Goal: Information Seeking & Learning: Check status

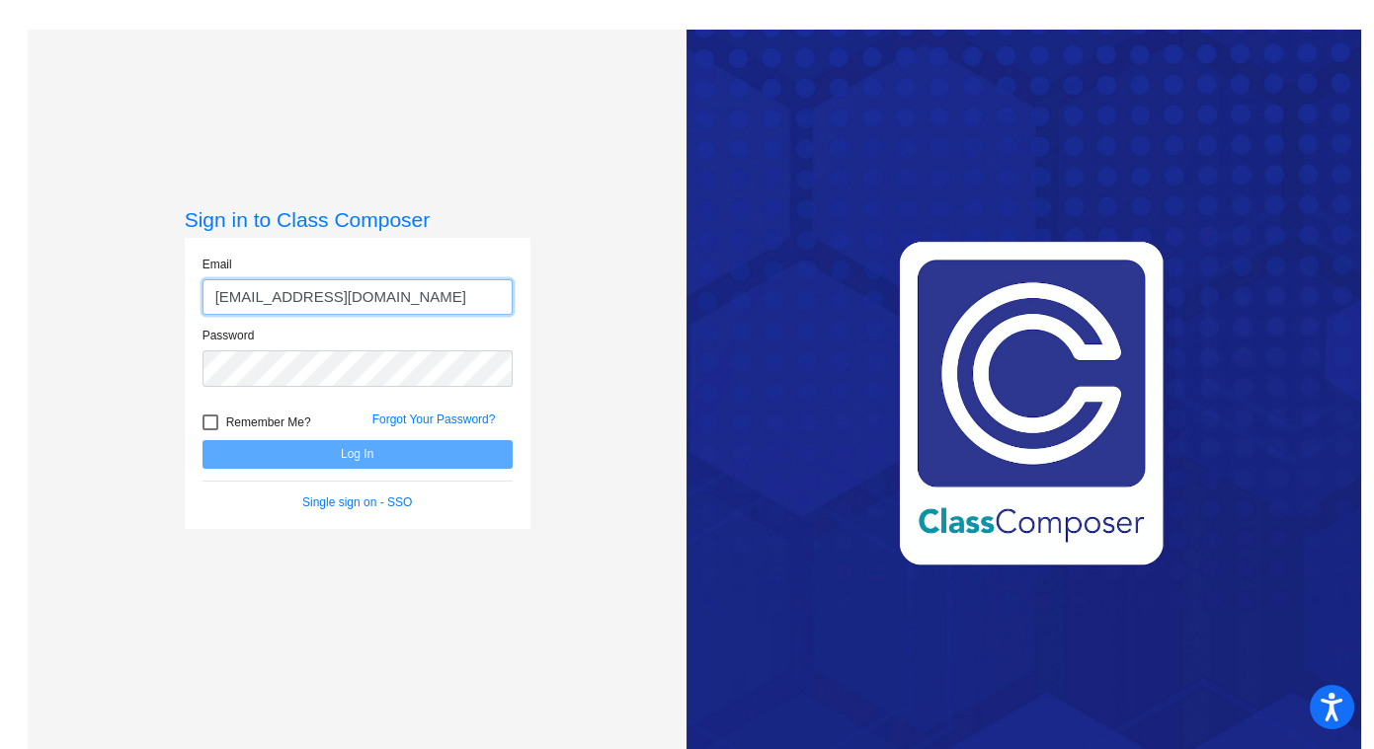
type input "[EMAIL_ADDRESS][DOMAIN_NAME]"
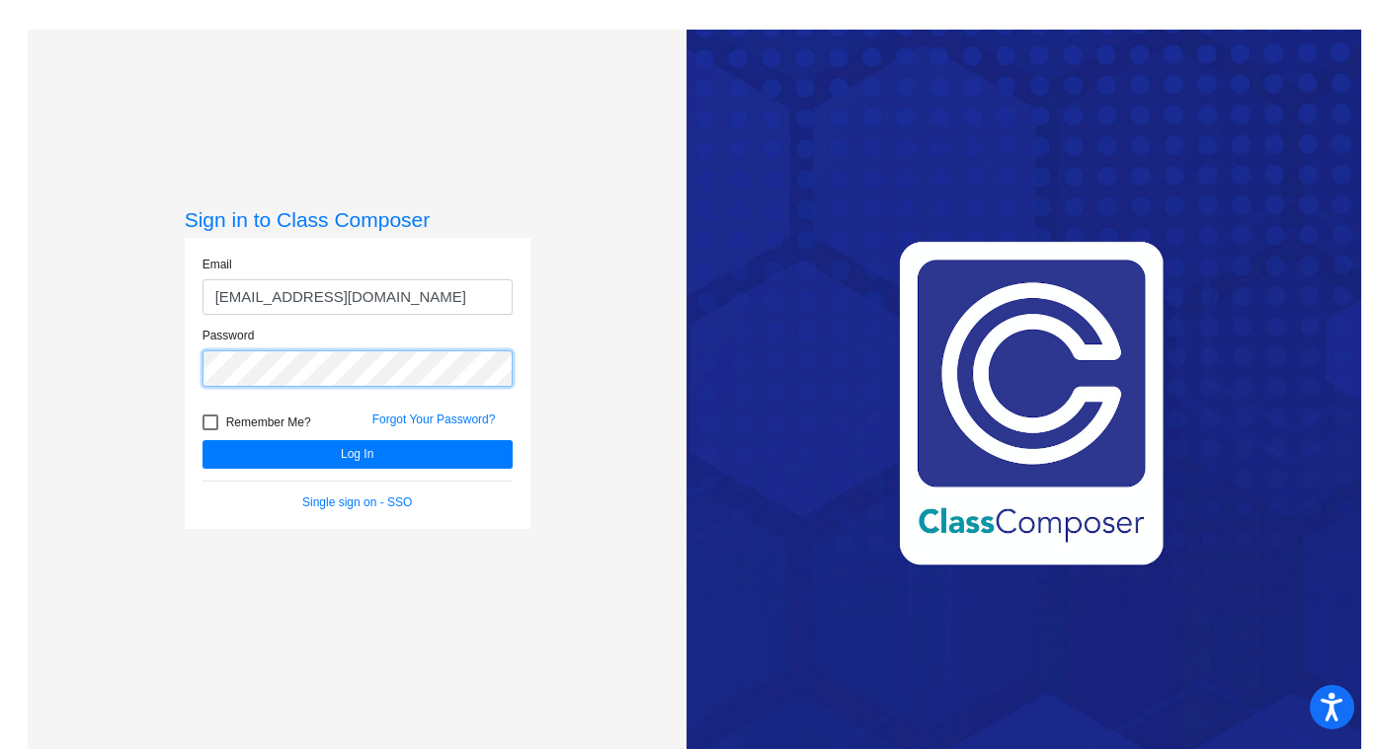
click at [202, 440] on button "Log In" at bounding box center [357, 454] width 310 height 29
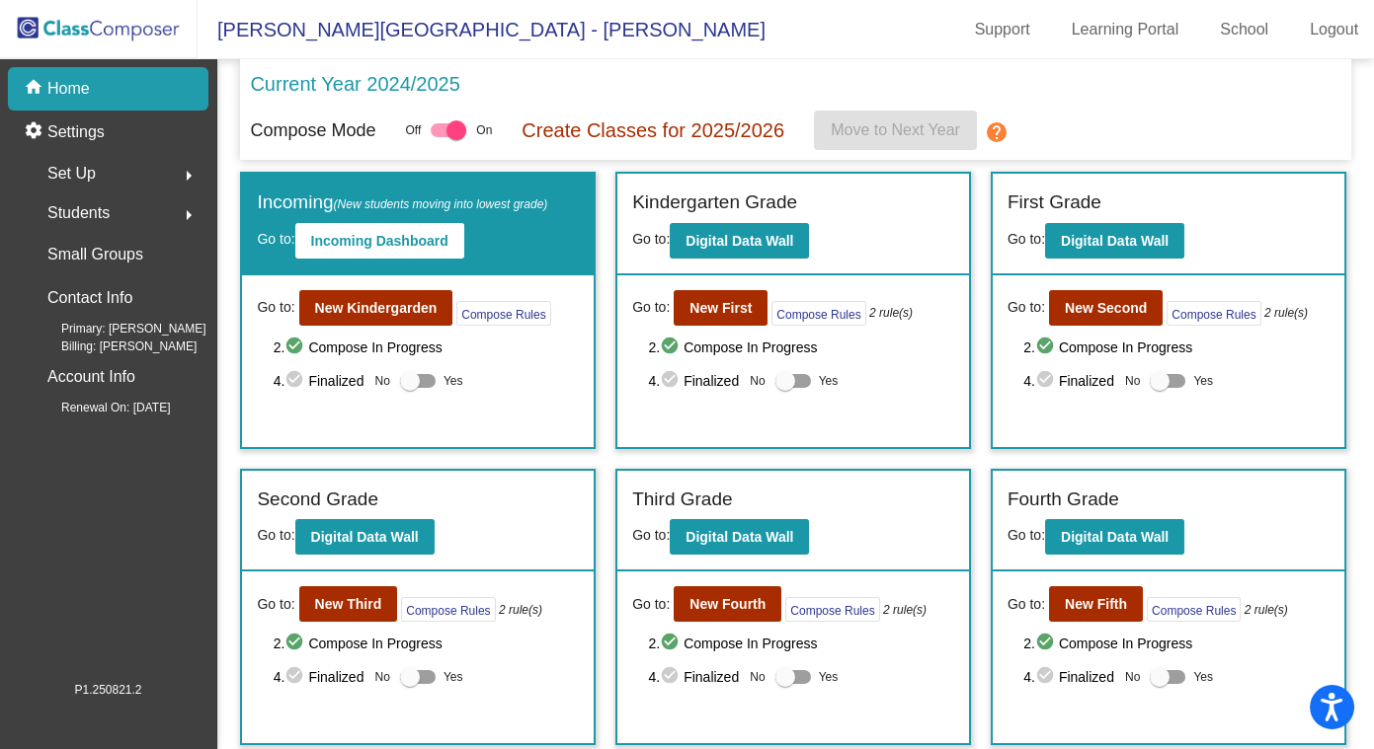
click at [332, 78] on p "Current Year 2024/2025" at bounding box center [354, 84] width 209 height 30
click at [100, 131] on p "Settings" at bounding box center [75, 132] width 57 height 24
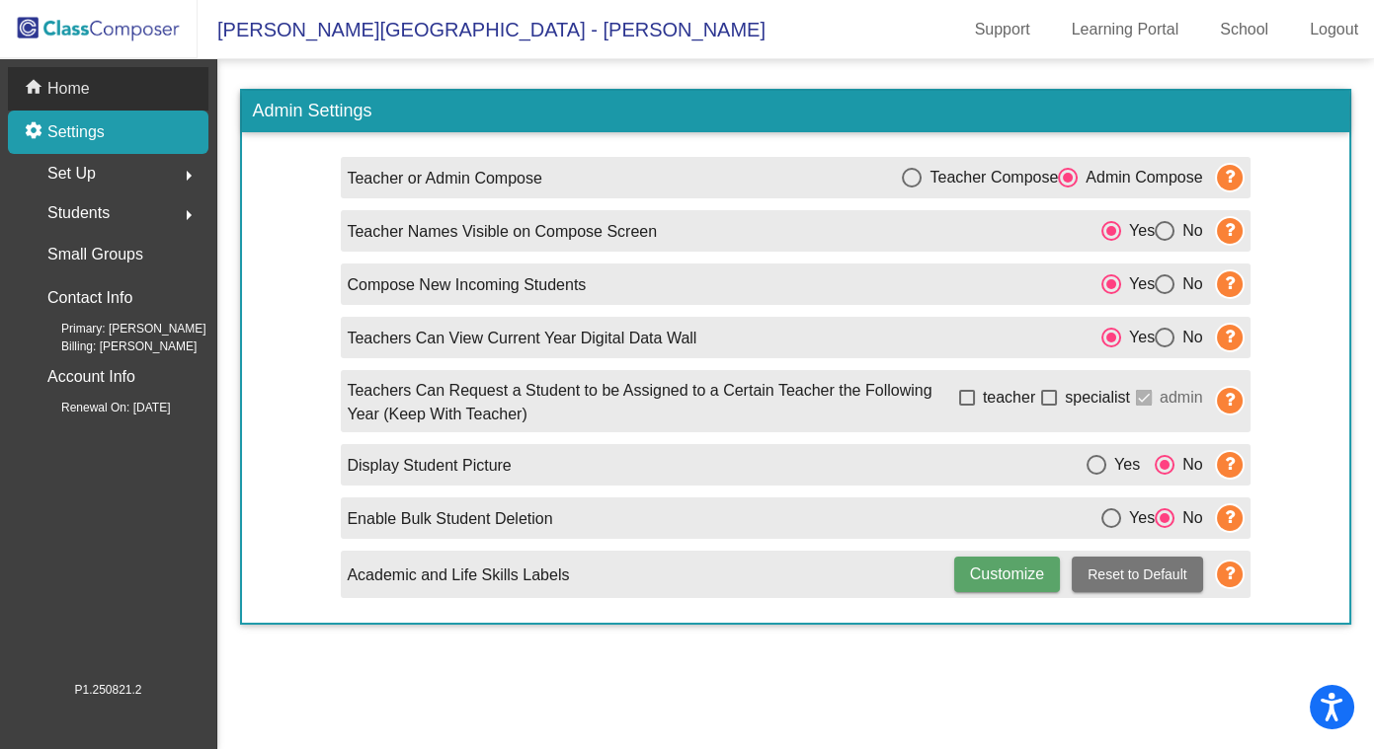
click at [79, 91] on p "Home" at bounding box center [68, 89] width 42 height 24
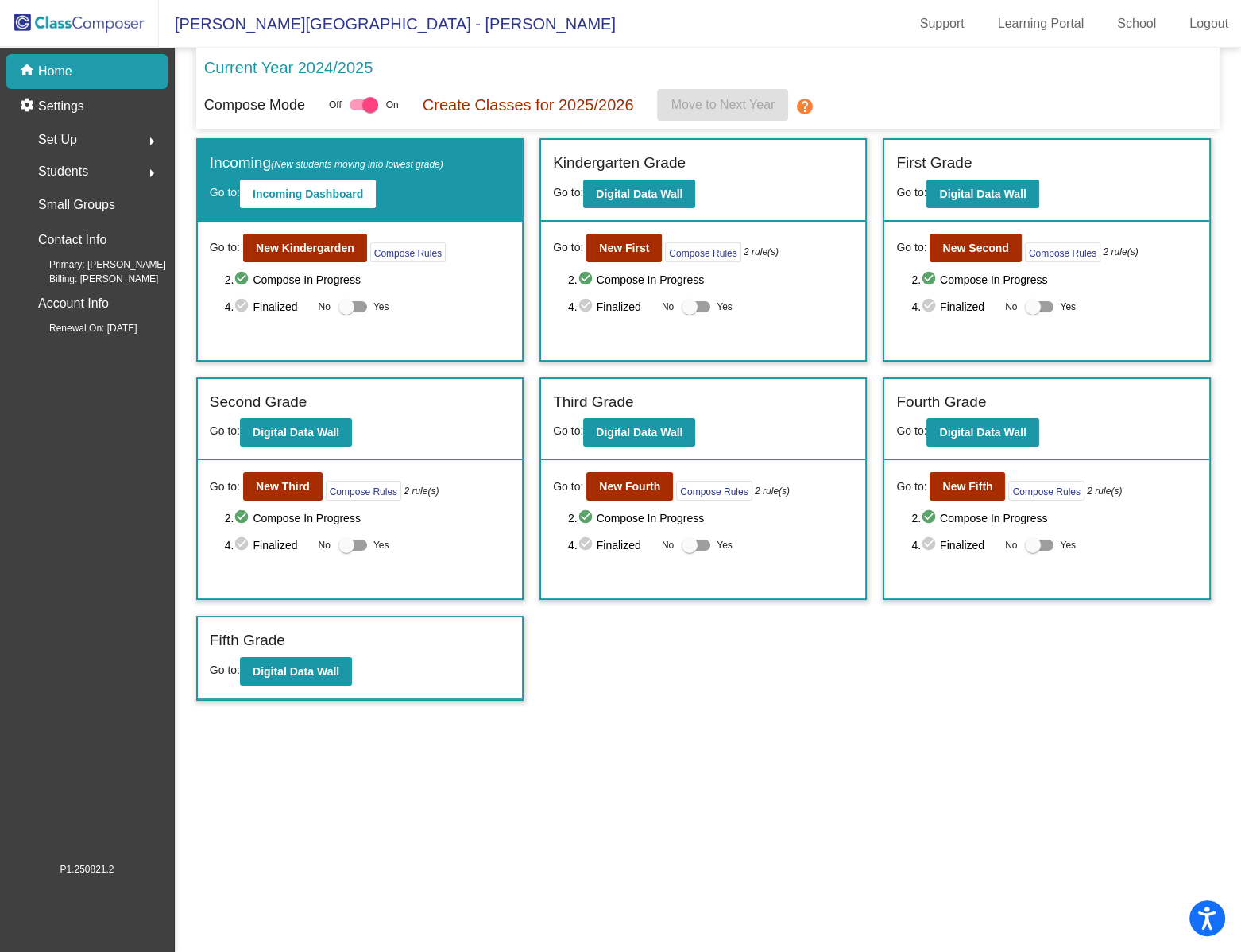
click at [95, 18] on img at bounding box center [79, 23] width 159 height 47
click at [341, 69] on p "Current Year 2024/2025" at bounding box center [288, 68] width 168 height 24
click at [145, 138] on mat-icon "arrow_right" at bounding box center [152, 142] width 19 height 19
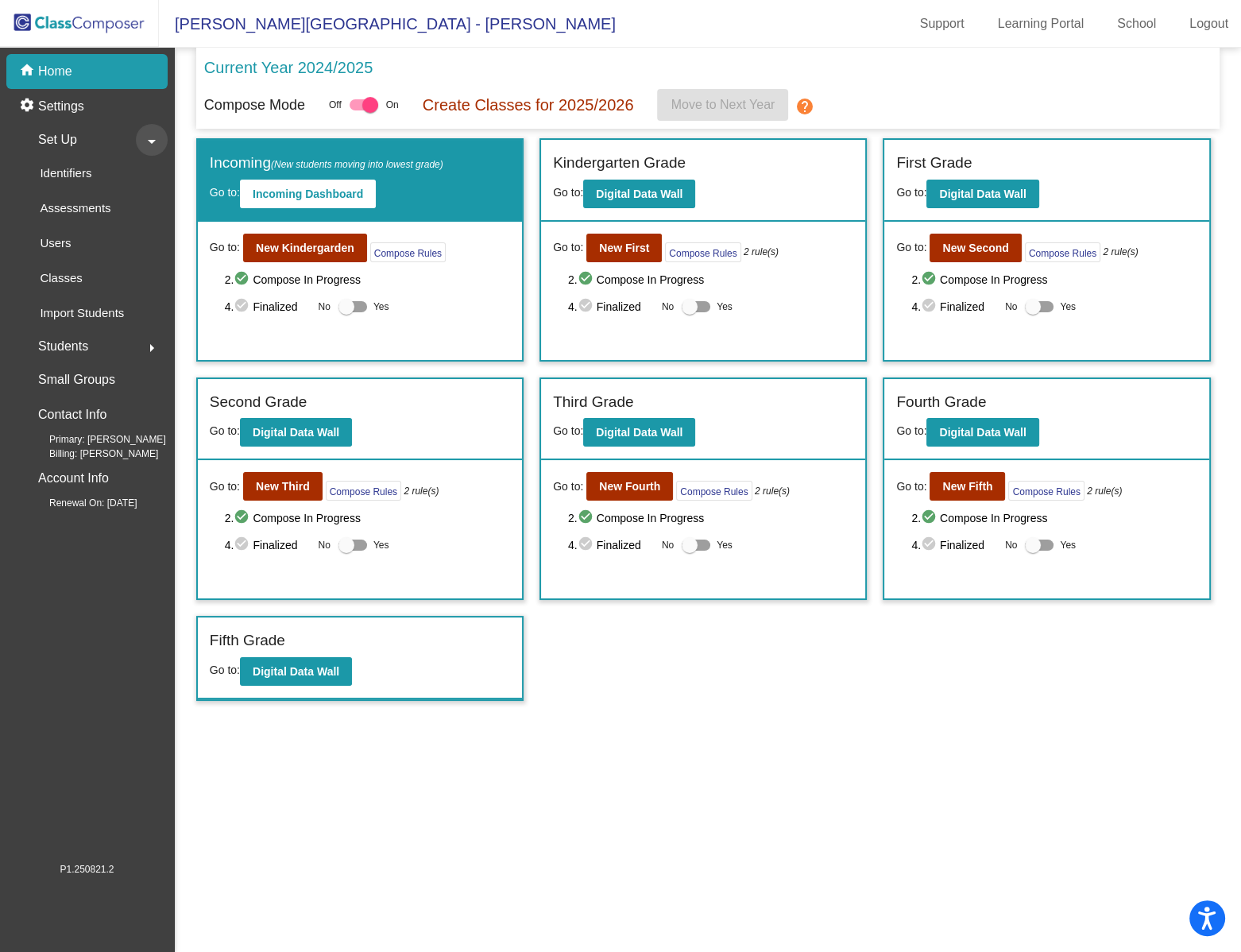
click at [145, 138] on mat-icon "arrow_drop_down" at bounding box center [152, 142] width 19 height 19
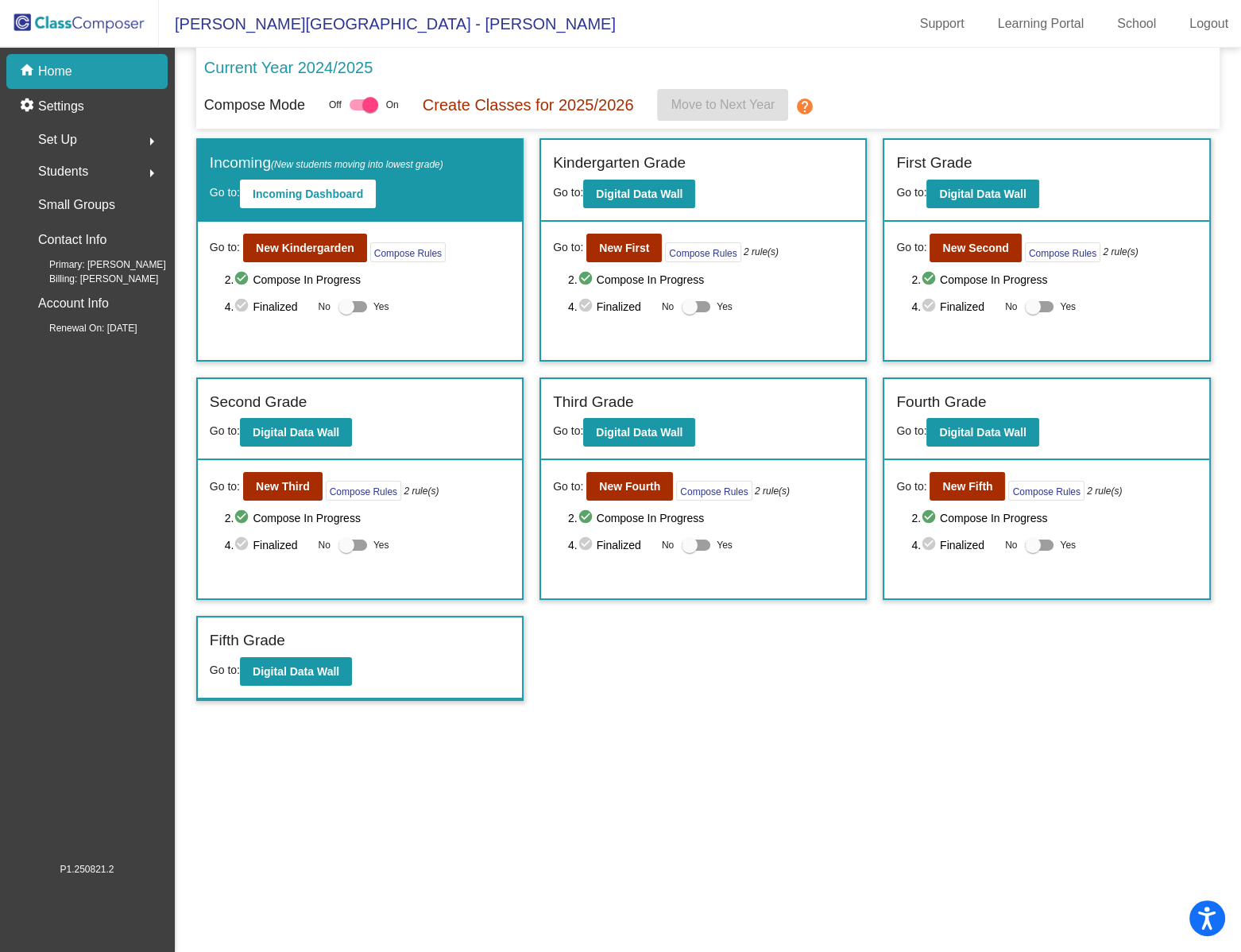
click at [143, 169] on mat-icon "arrow_right" at bounding box center [152, 173] width 19 height 19
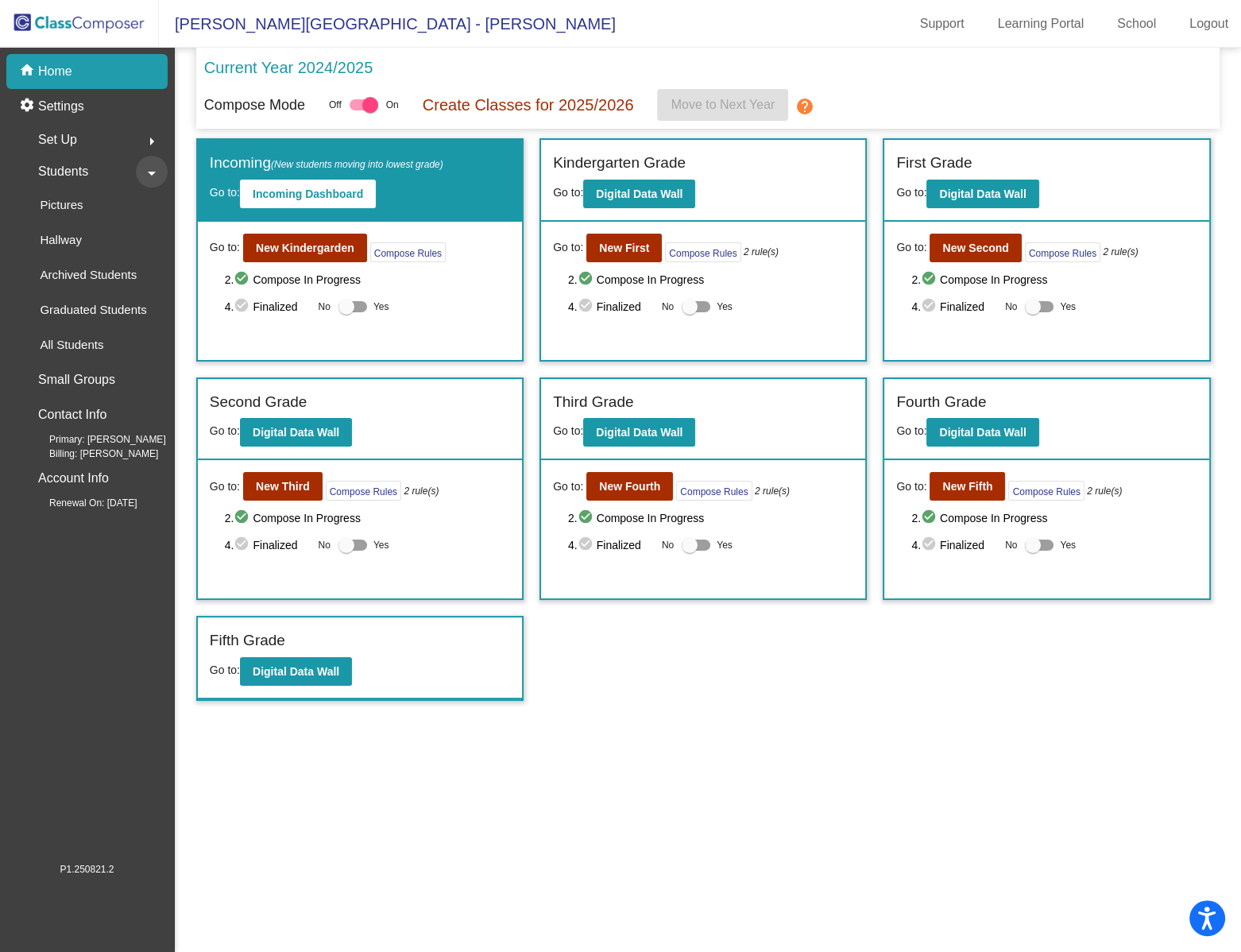
click at [143, 169] on mat-icon "arrow_drop_down" at bounding box center [152, 173] width 19 height 19
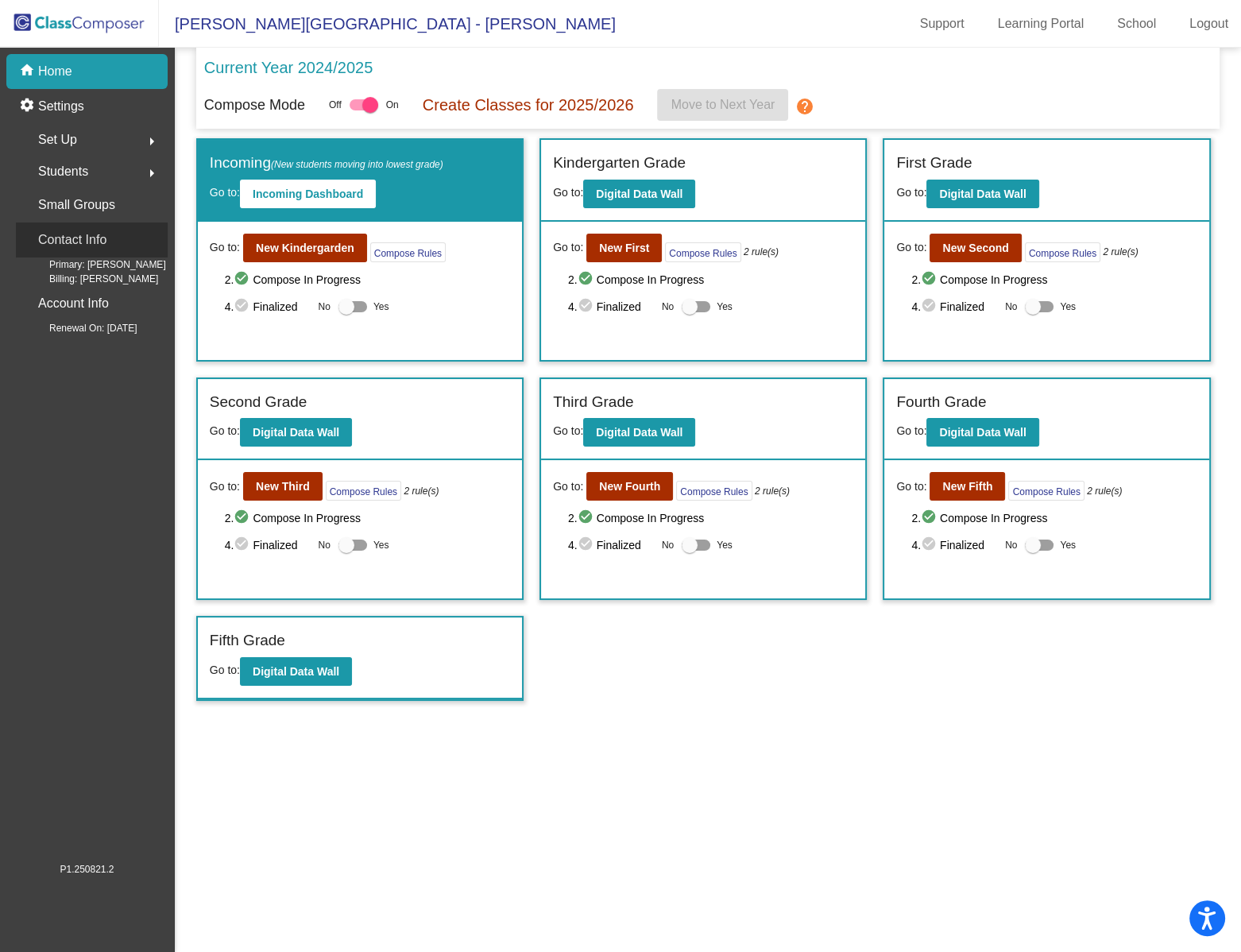
click at [80, 238] on p "Contact Info" at bounding box center [72, 240] width 68 height 23
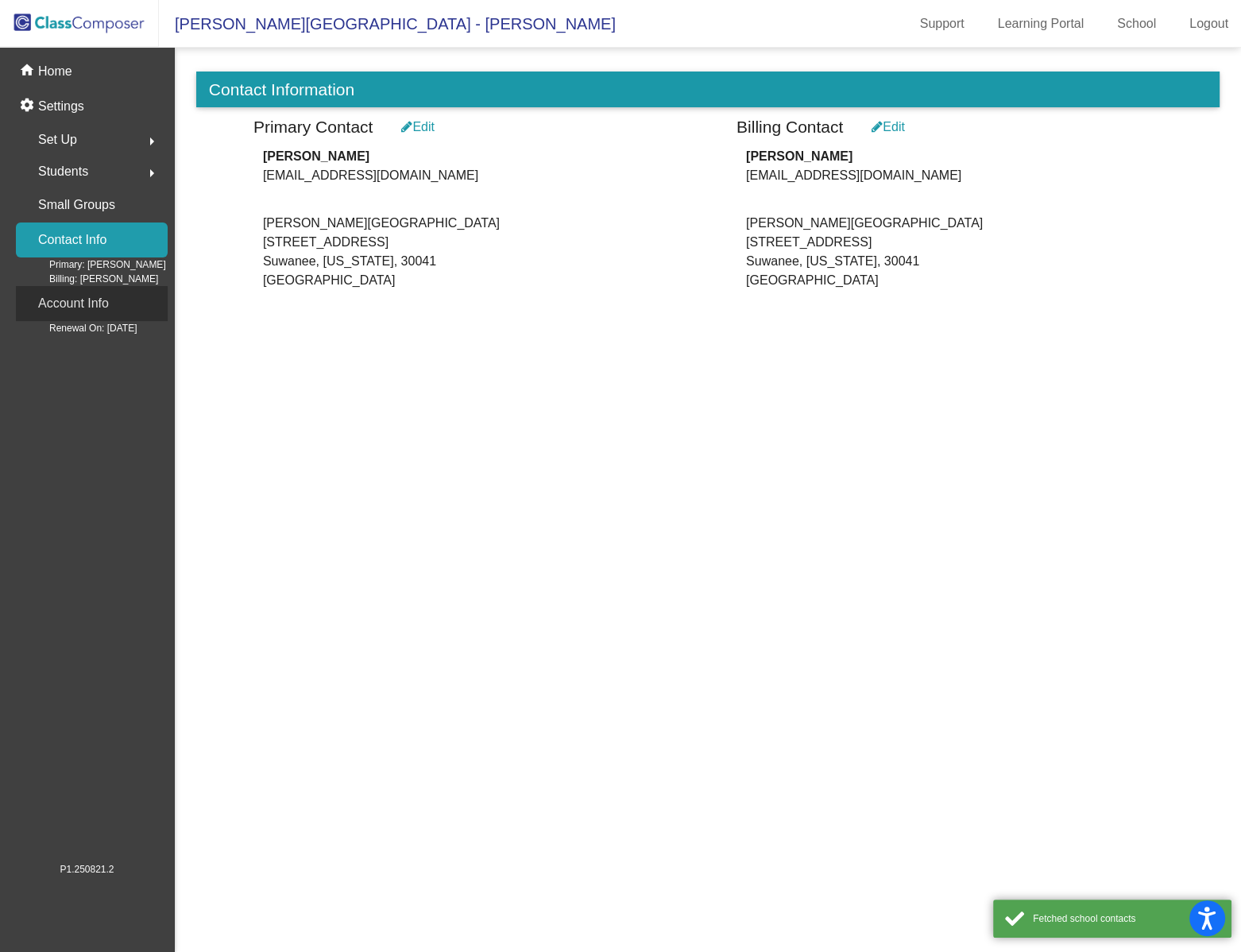
click at [81, 315] on p "Account Info" at bounding box center [73, 303] width 71 height 23
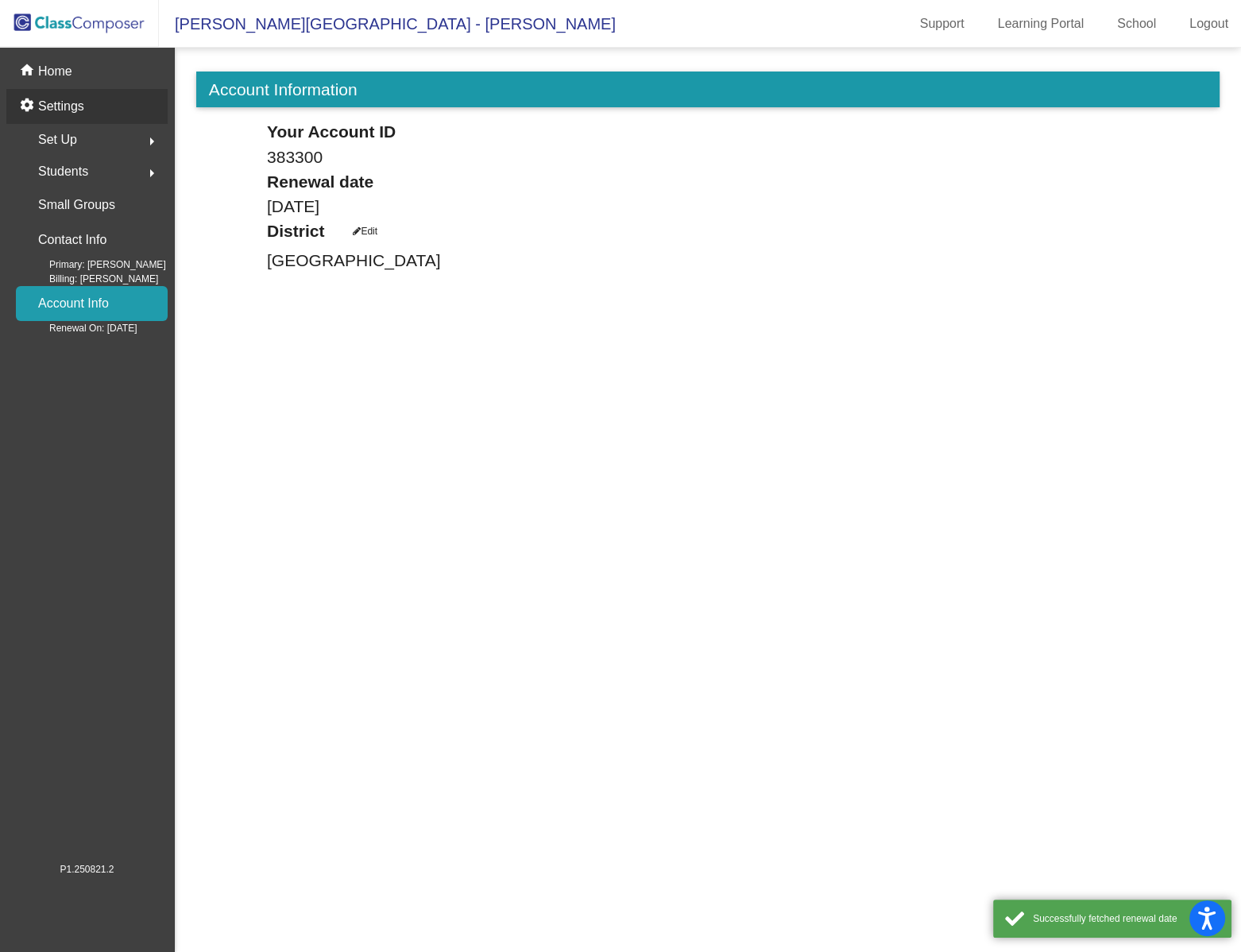
click at [73, 97] on p "Settings" at bounding box center [60, 106] width 46 height 19
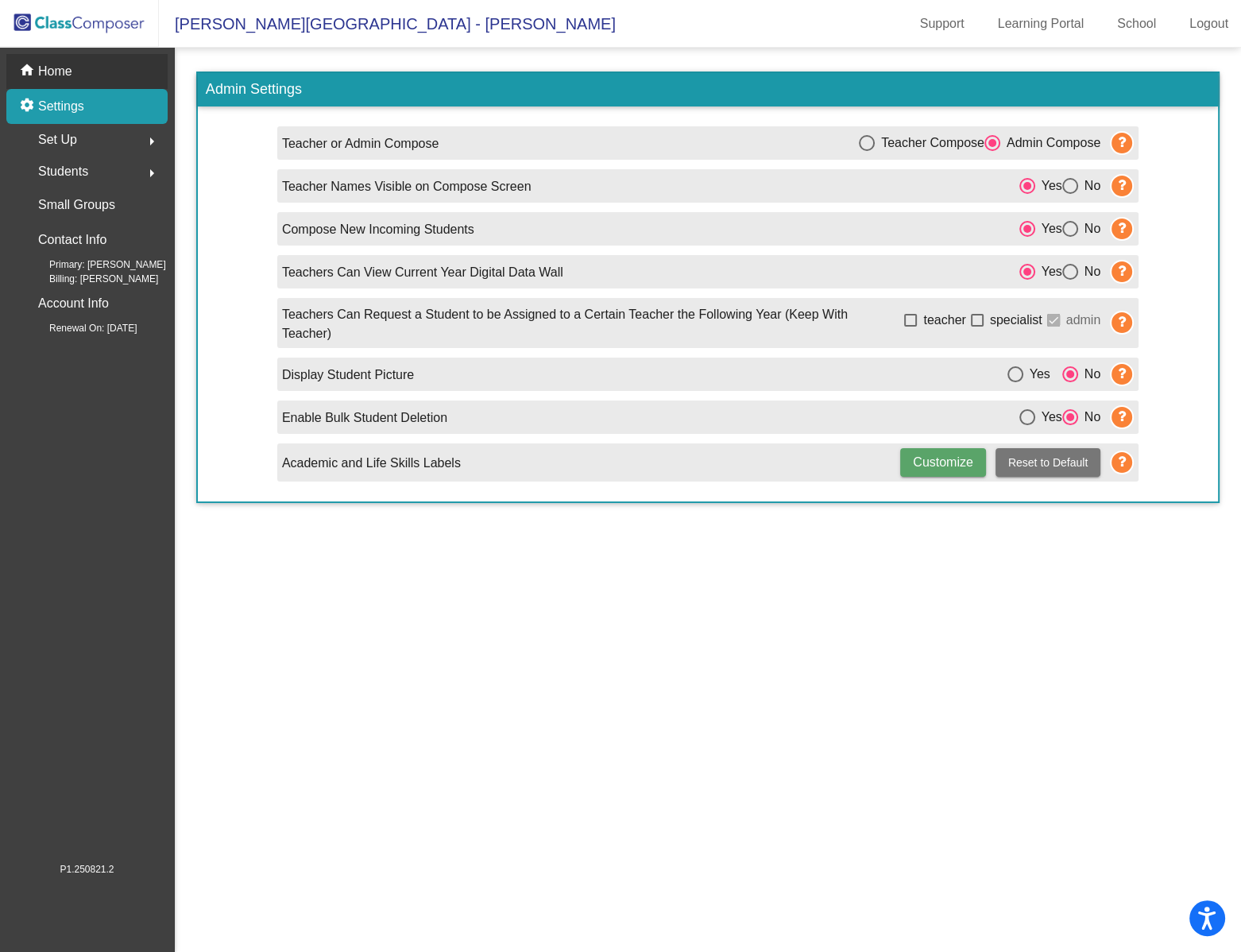
click at [45, 60] on div "home Home" at bounding box center [87, 71] width 161 height 35
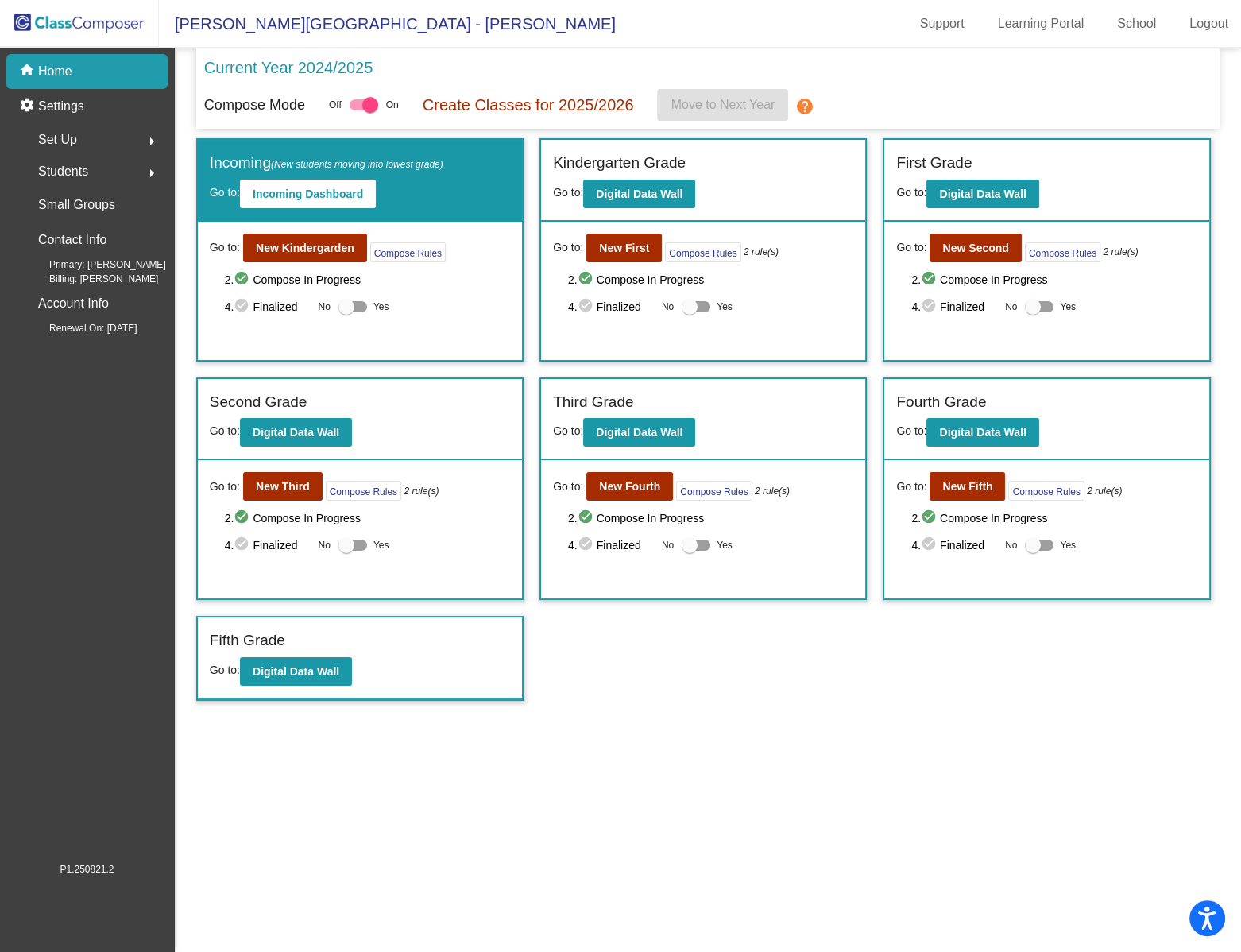
click at [269, 68] on p "Current Year 2024/2025" at bounding box center [288, 68] width 168 height 24
click at [592, 105] on p "Create Classes for 2025/2026" at bounding box center [528, 105] width 212 height 24
click at [316, 18] on span "[PERSON_NAME][GEOGRAPHIC_DATA] - [PERSON_NAME]" at bounding box center [387, 24] width 457 height 26
click at [1105, 23] on link "School" at bounding box center [1137, 24] width 64 height 26
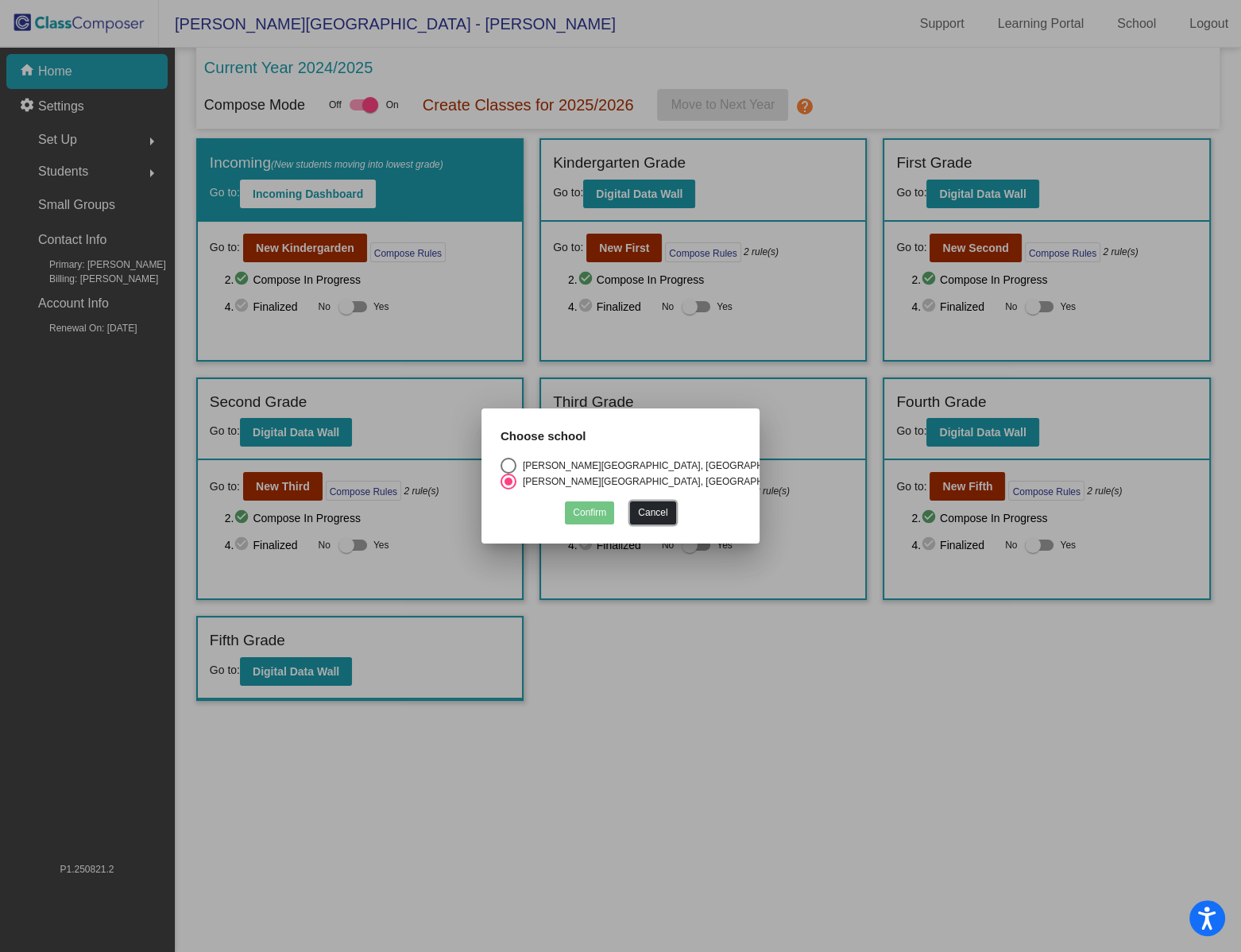
click at [674, 513] on button "Cancel" at bounding box center [653, 513] width 45 height 23
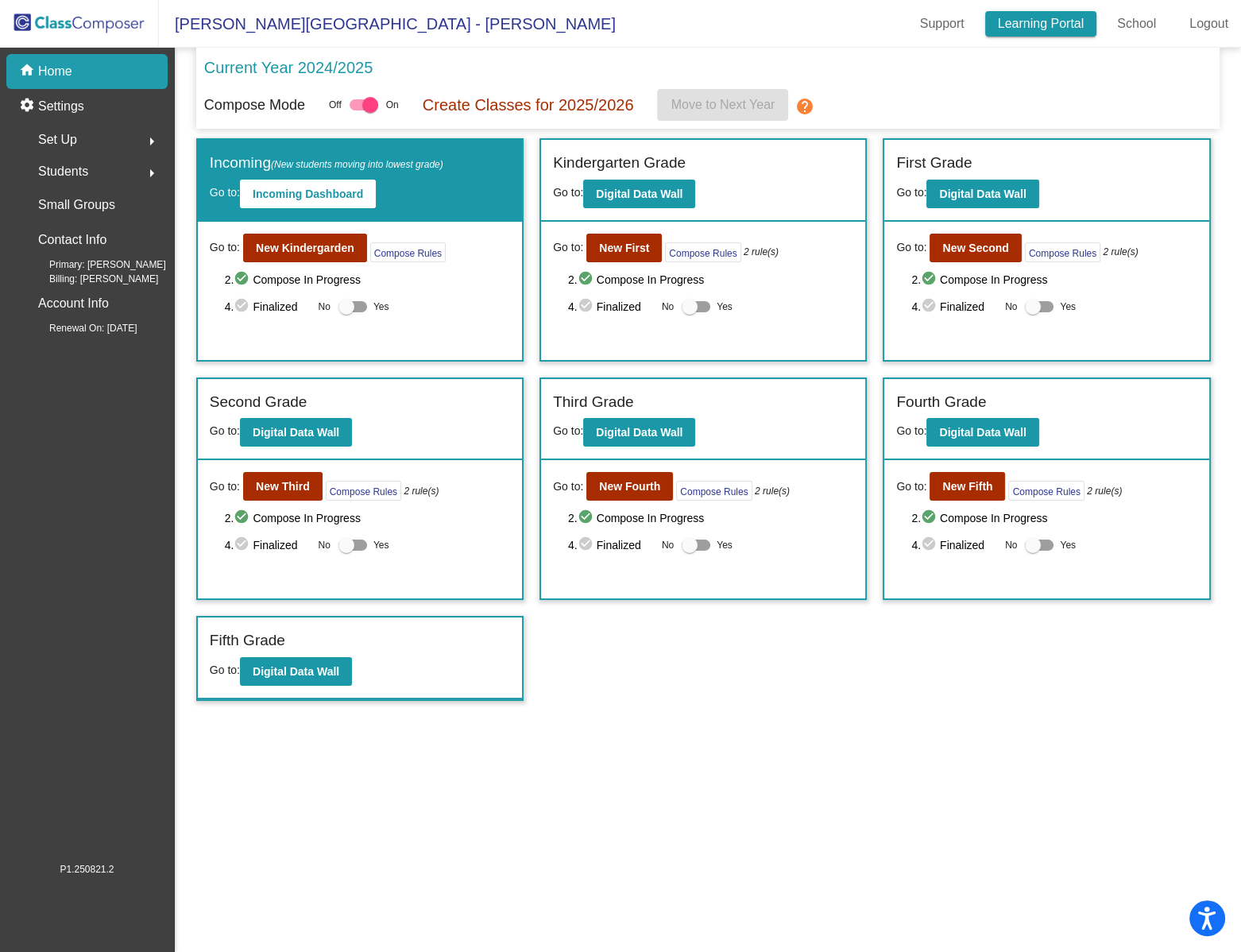
click at [1053, 26] on link "Learning Portal" at bounding box center [1041, 24] width 112 height 26
click at [939, 23] on link "Support" at bounding box center [942, 24] width 70 height 26
click at [253, 72] on p "Current Year 2024/2025" at bounding box center [288, 68] width 168 height 24
click at [628, 423] on button "Digital Data Wall" at bounding box center [639, 432] width 112 height 29
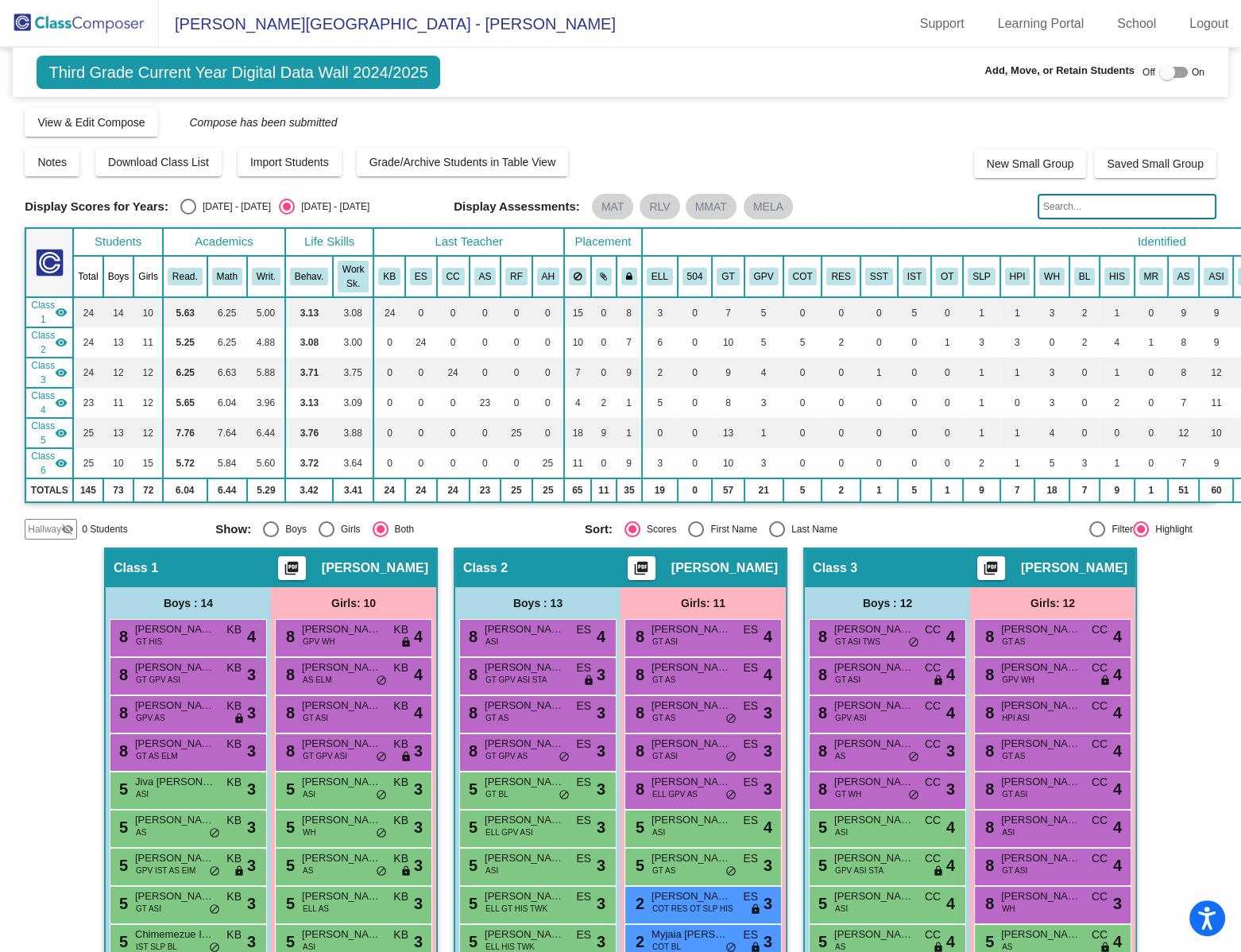
scroll to position [900, 0]
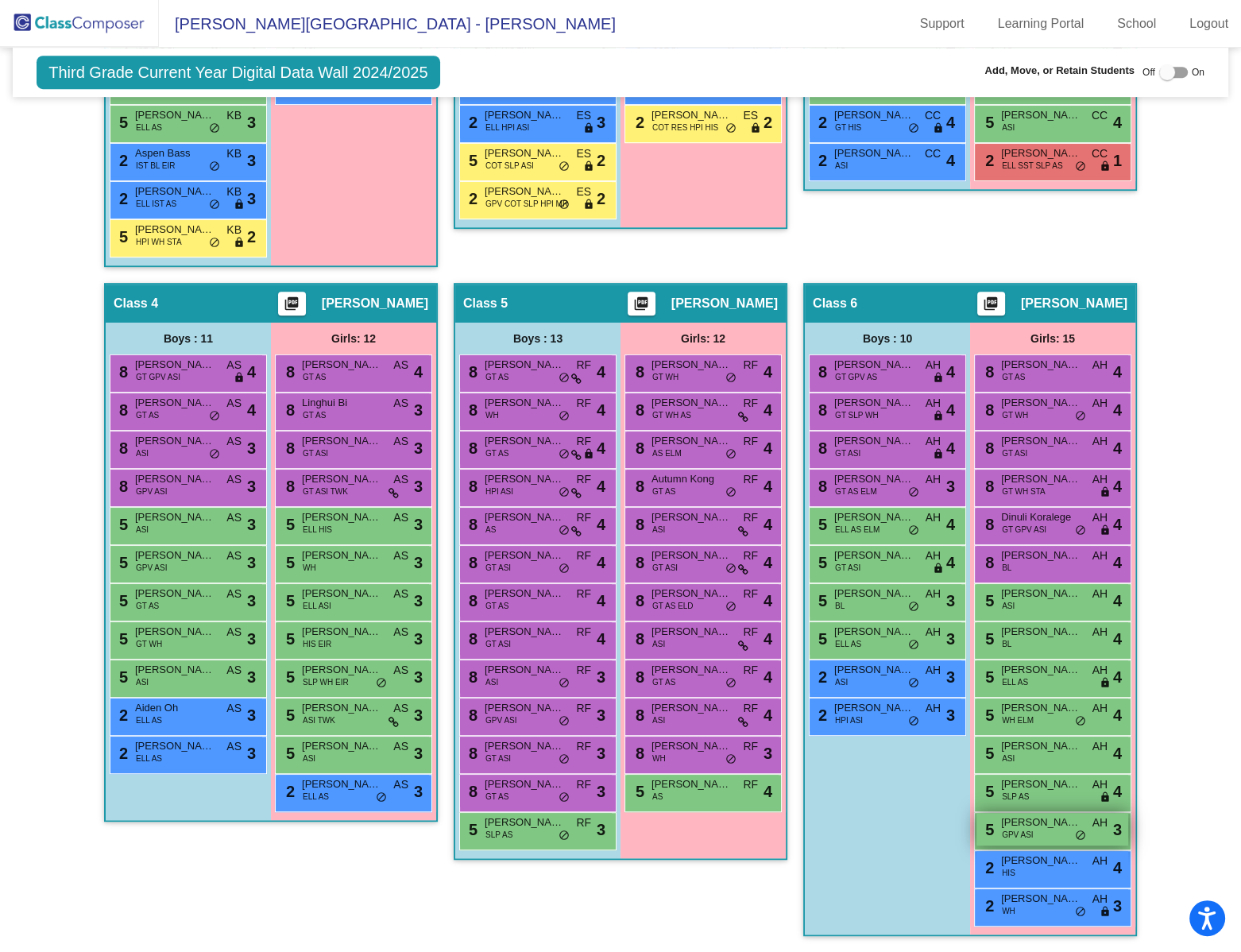
click at [1043, 602] on span "[PERSON_NAME]" at bounding box center [1041, 822] width 80 height 16
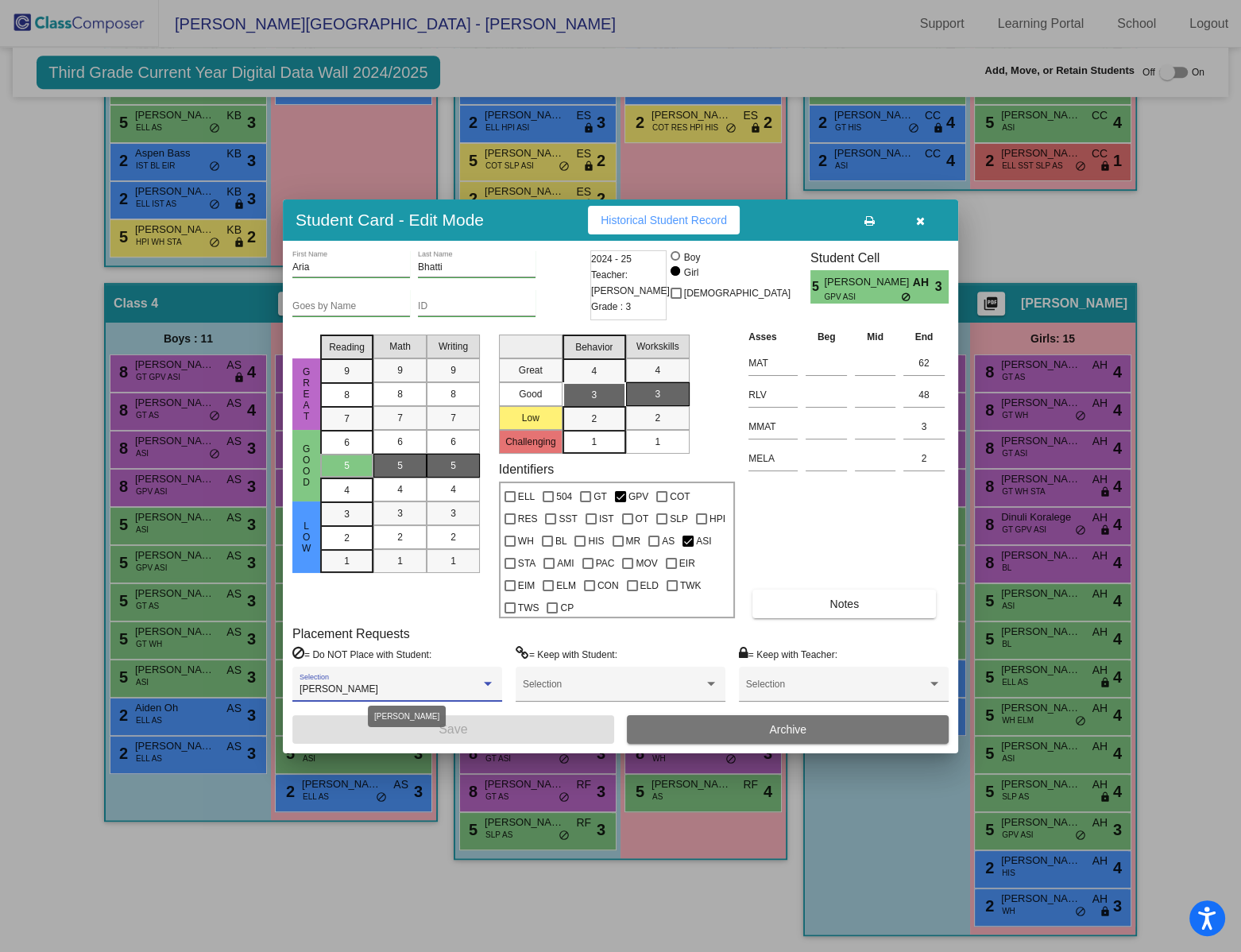
click at [484, 602] on div at bounding box center [488, 684] width 14 height 11
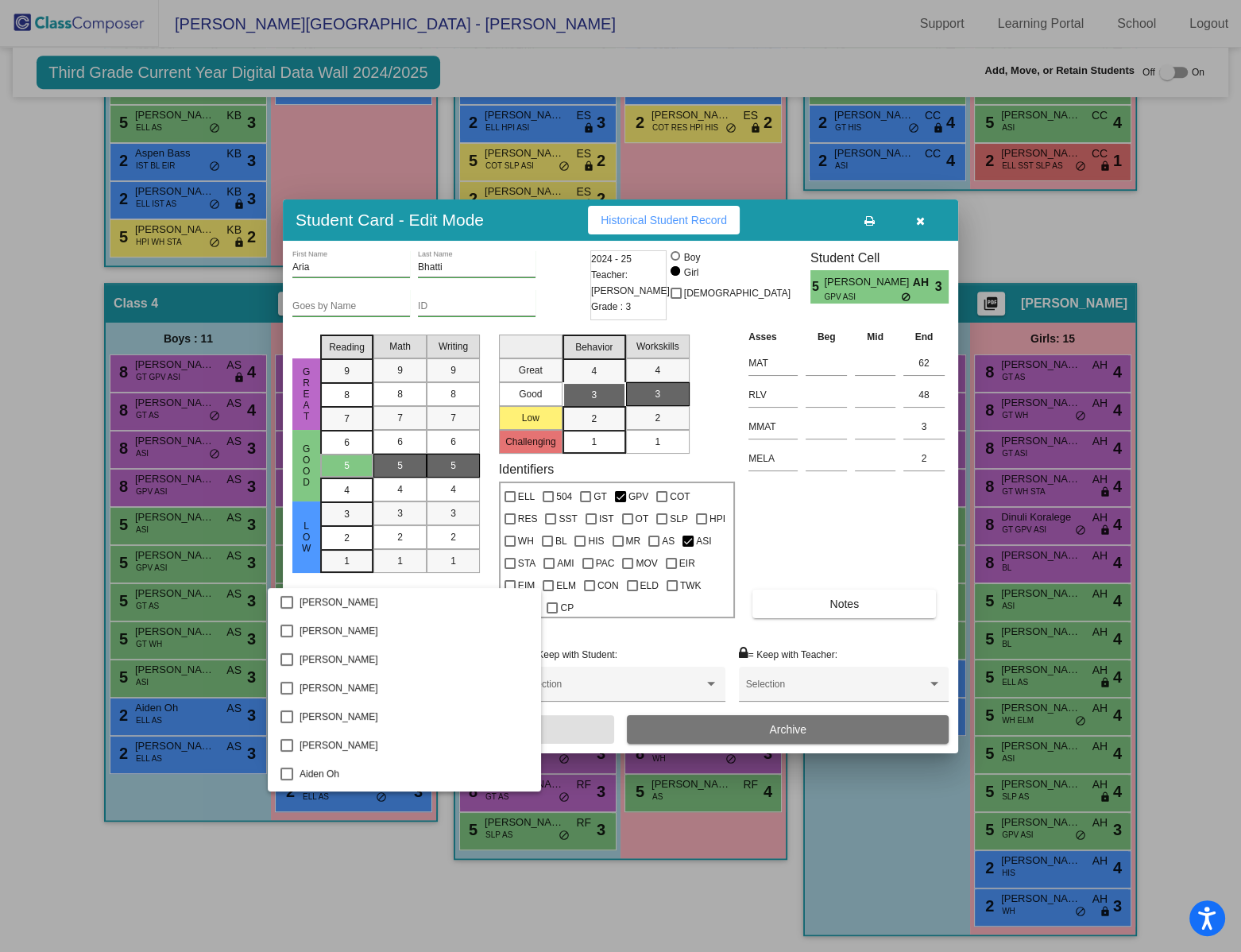
scroll to position [2601, 0]
click at [636, 602] on div at bounding box center [620, 476] width 1241 height 952
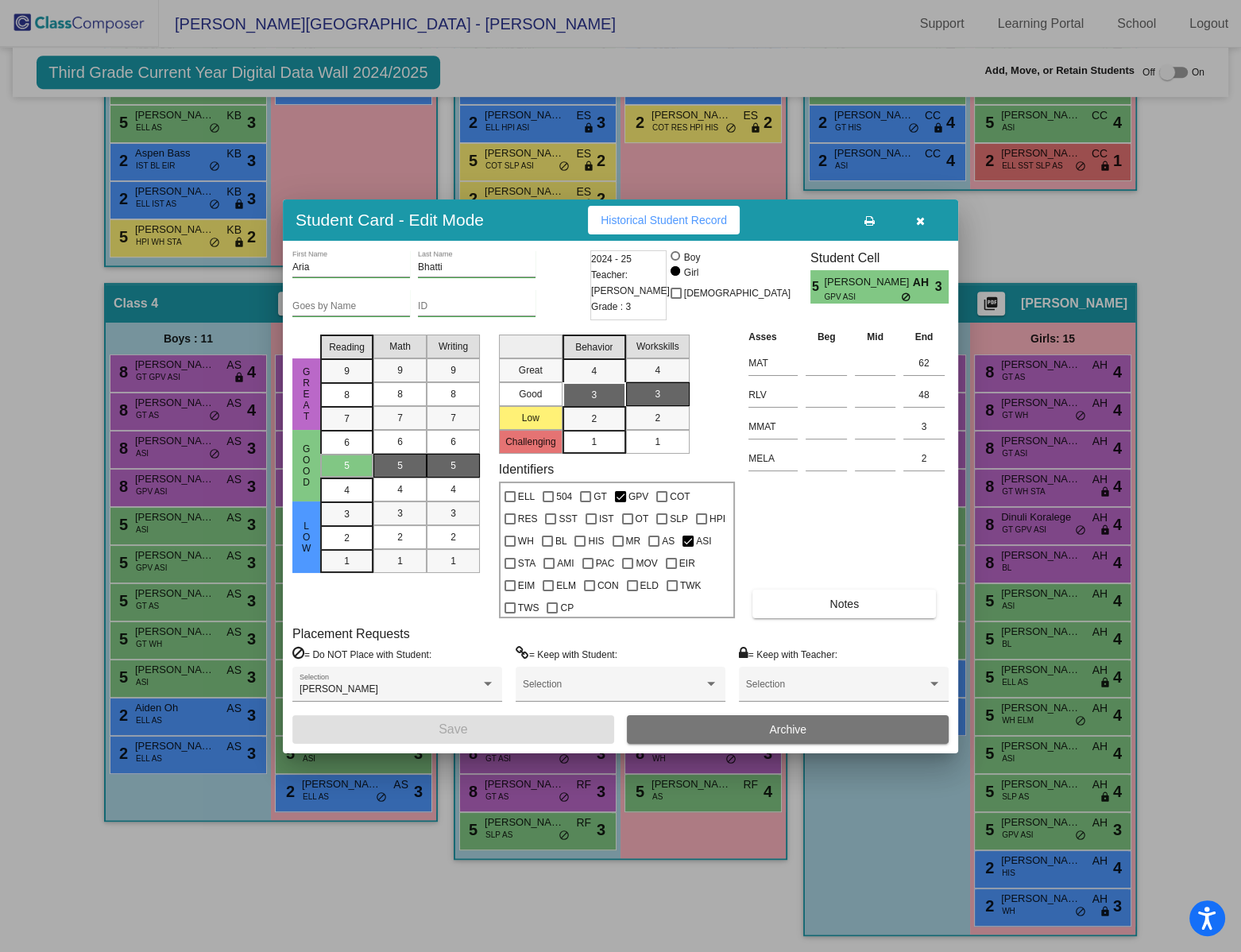
click at [689, 226] on button "Historical Student Record" at bounding box center [664, 220] width 152 height 29
click at [924, 220] on button "button" at bounding box center [920, 220] width 51 height 29
